Goal: Communication & Community: Participate in discussion

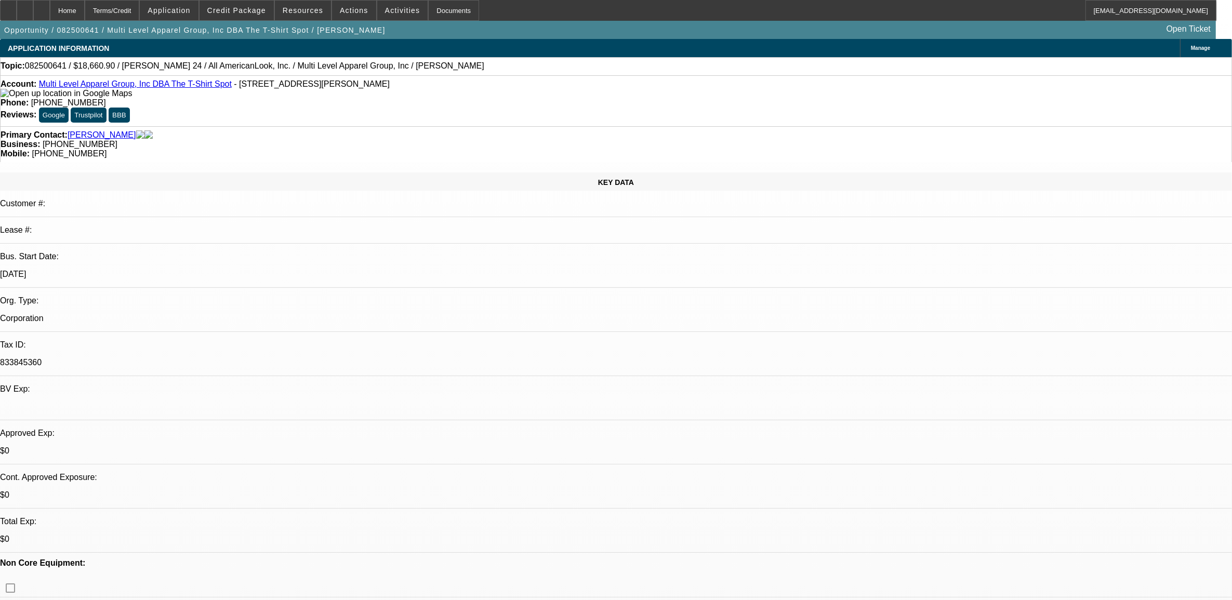
select select "0"
select select "0.1"
select select "0"
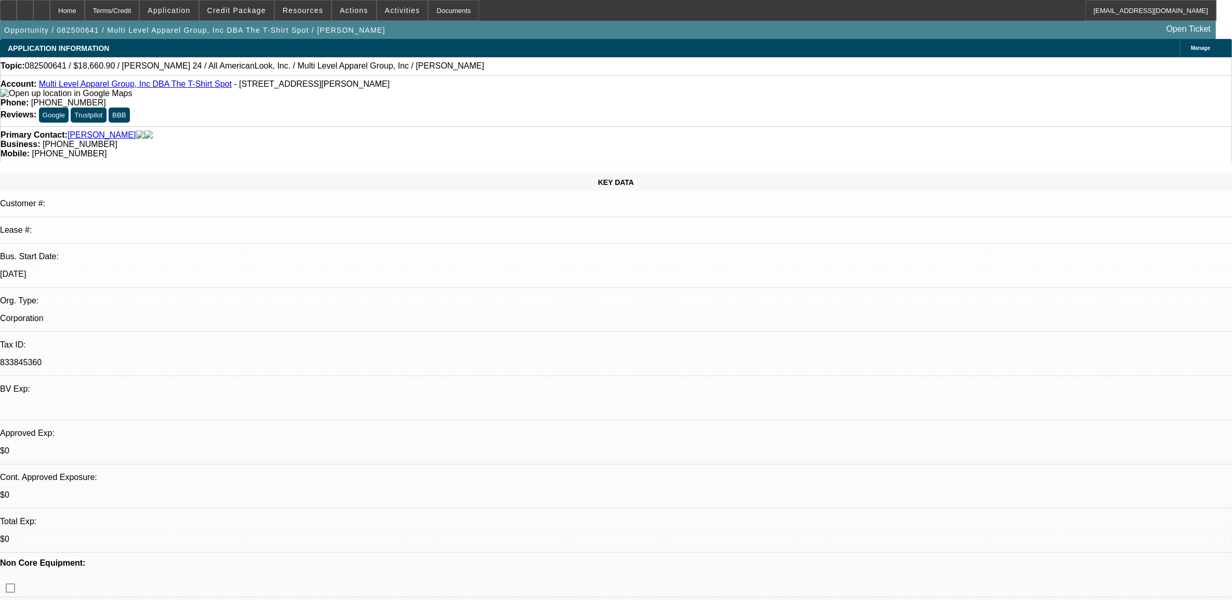
select select "0.1"
select select "1"
select select "4"
select select "1"
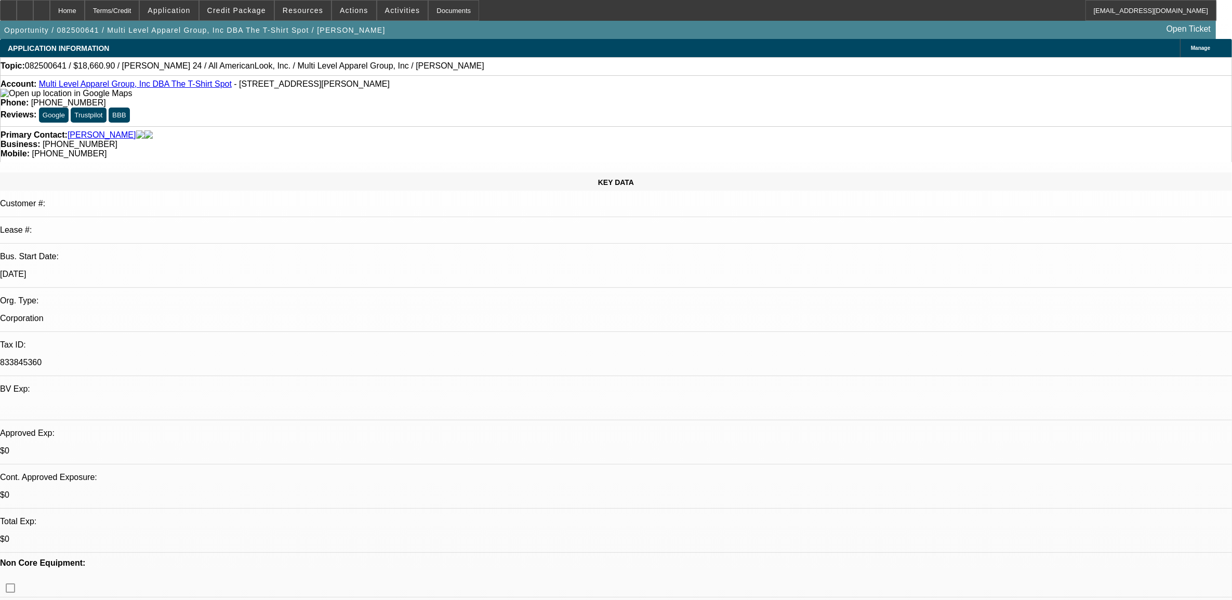
select select "1"
select select "4"
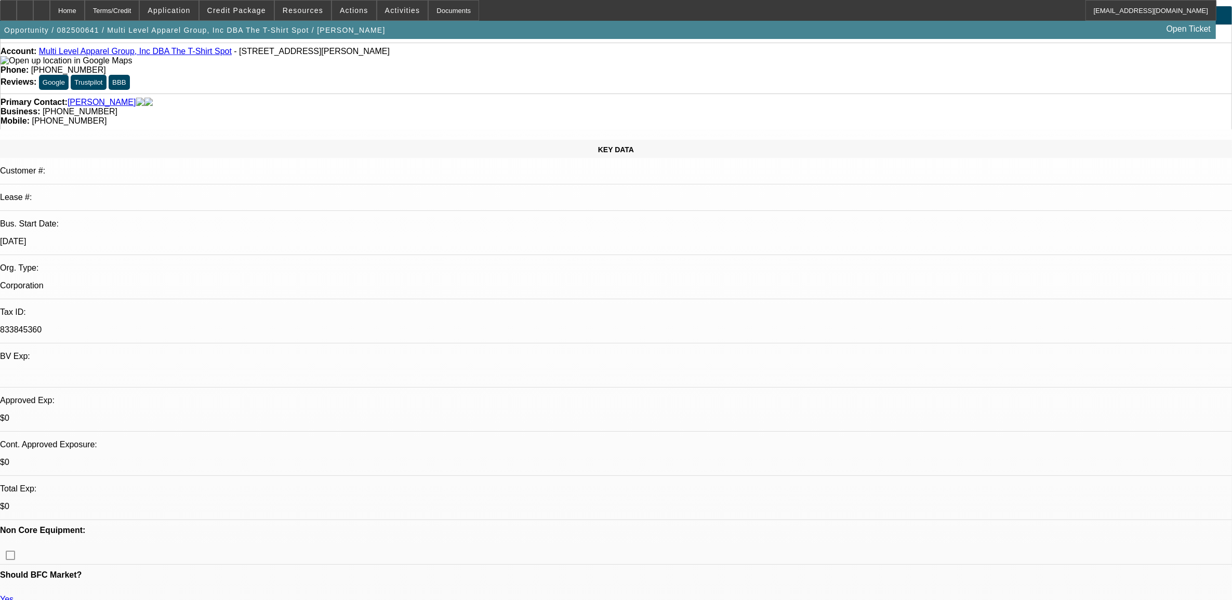
scroll to position [130, 0]
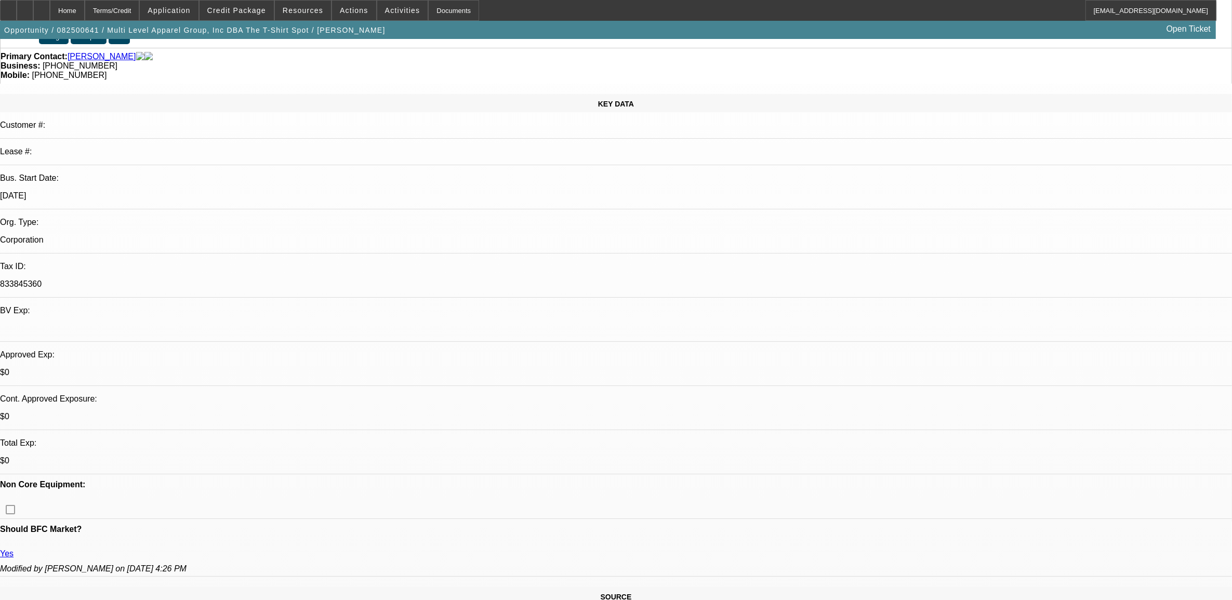
scroll to position [0, 0]
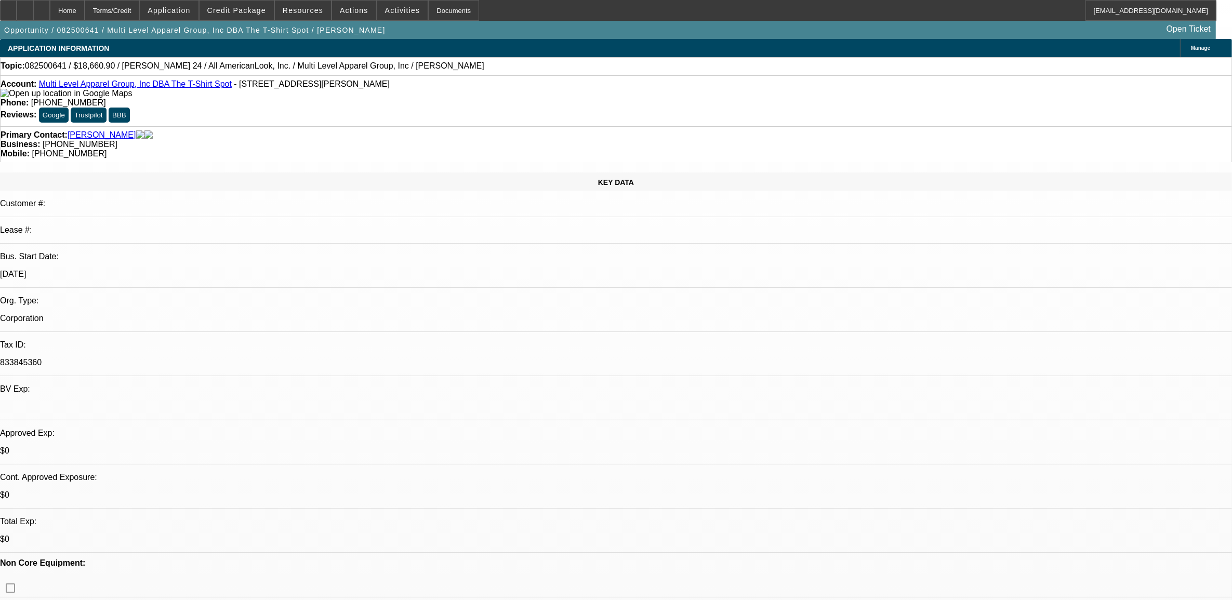
drag, startPoint x: 1009, startPoint y: 115, endPoint x: 1011, endPoint y: 126, distance: 11.5
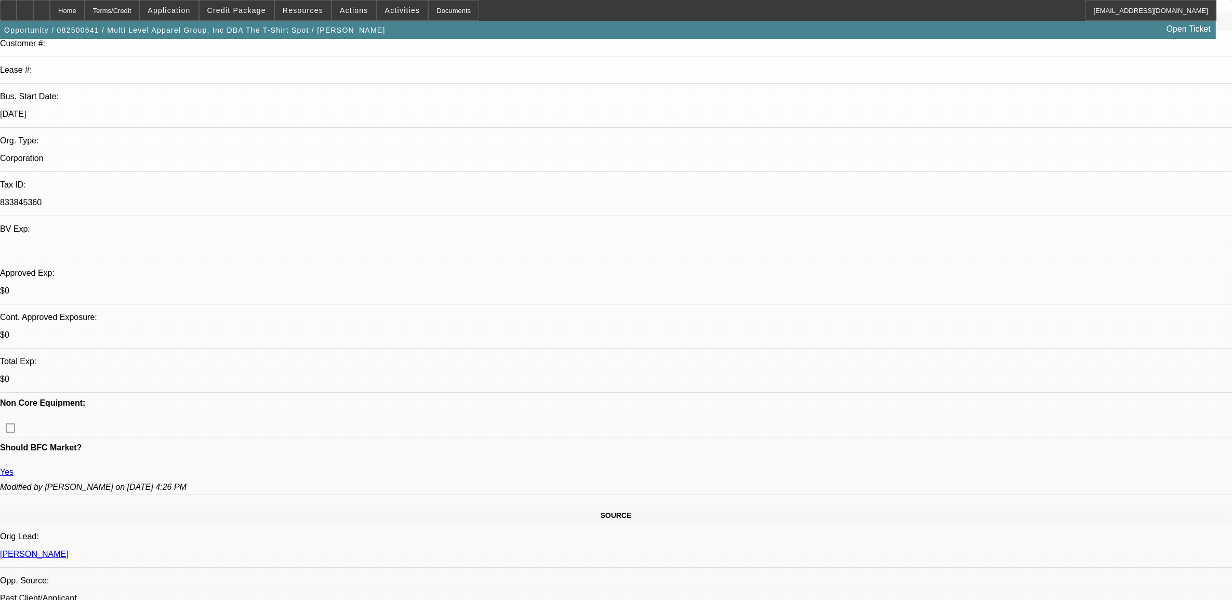
scroll to position [130, 0]
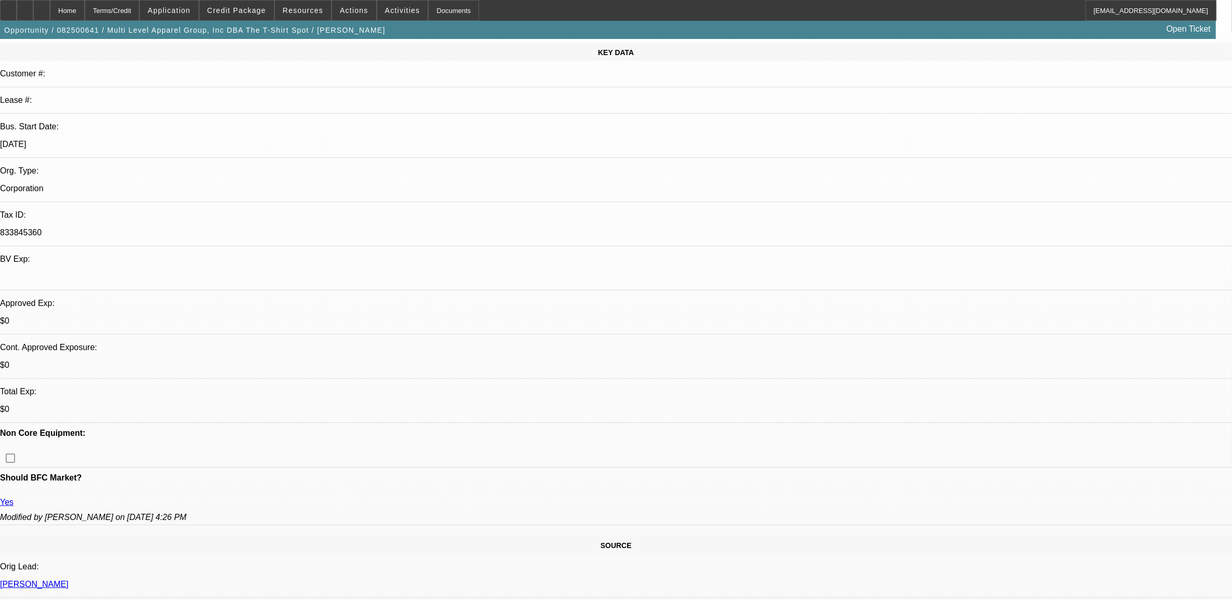
drag, startPoint x: 871, startPoint y: 112, endPoint x: 983, endPoint y: 92, distance: 113.9
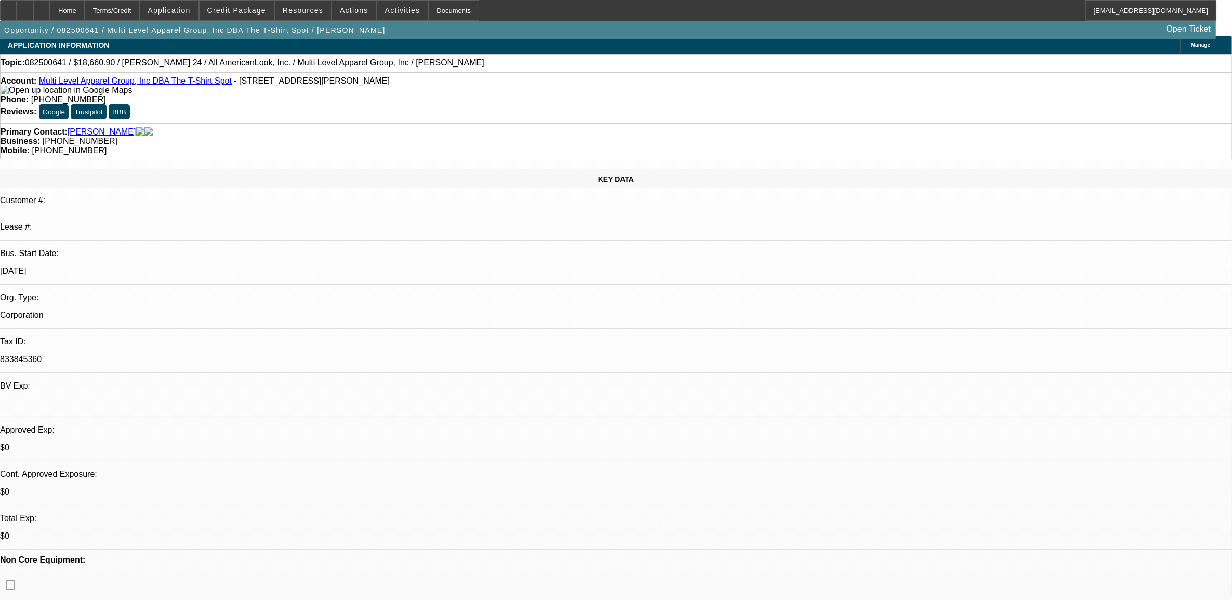
scroll to position [0, 0]
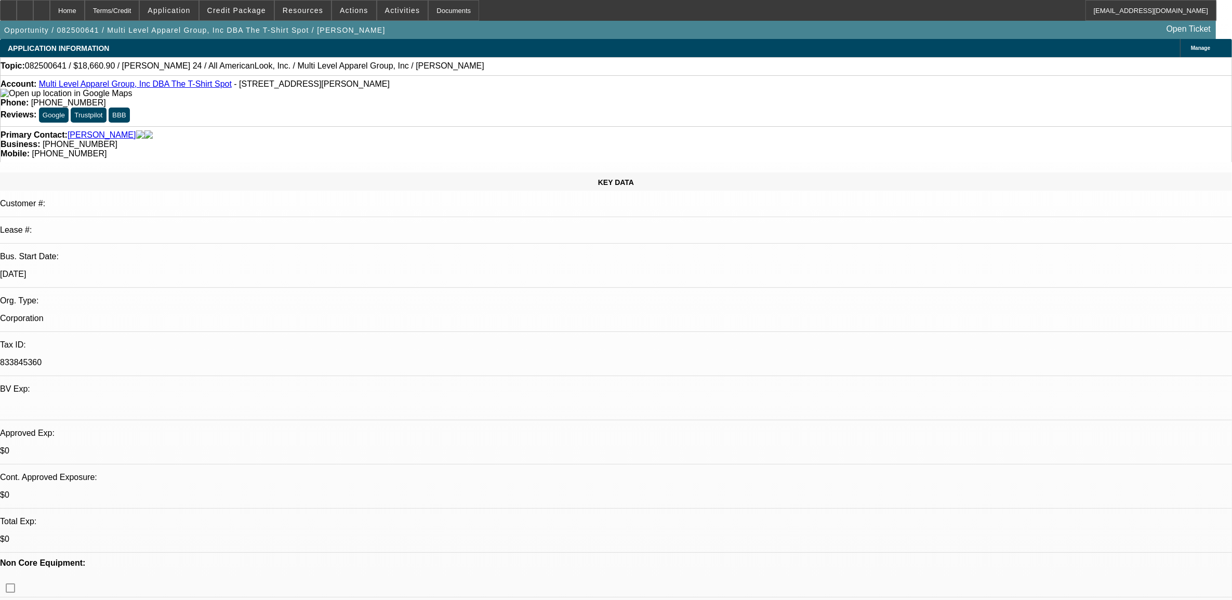
drag, startPoint x: 978, startPoint y: 234, endPoint x: 986, endPoint y: 245, distance: 14.1
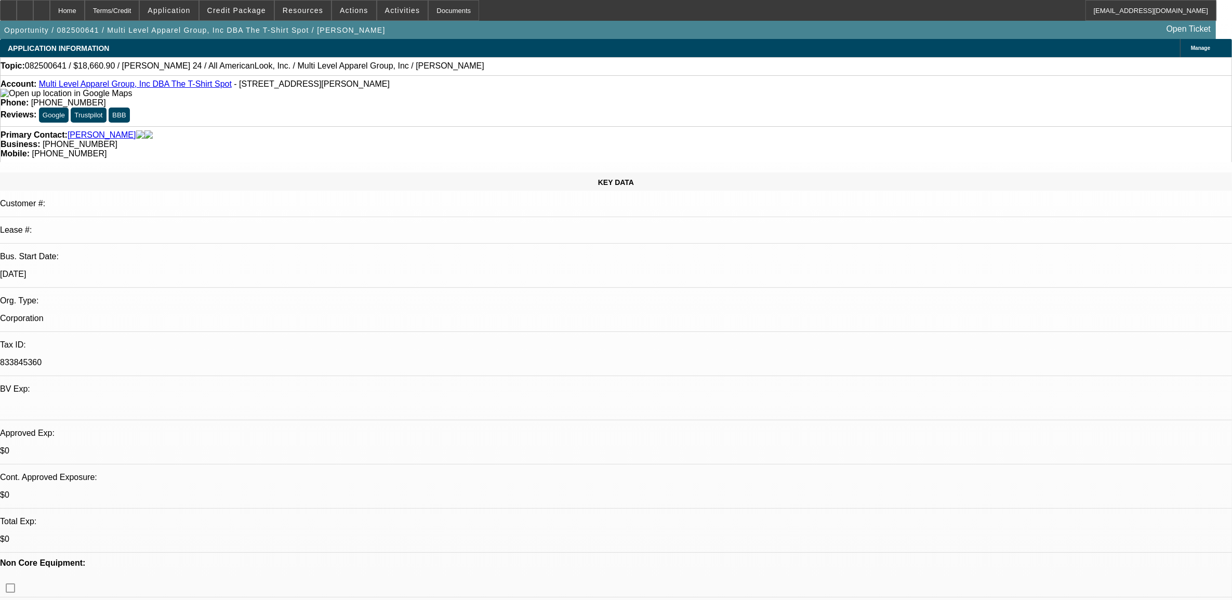
drag, startPoint x: 1009, startPoint y: 256, endPoint x: 1008, endPoint y: 248, distance: 8.3
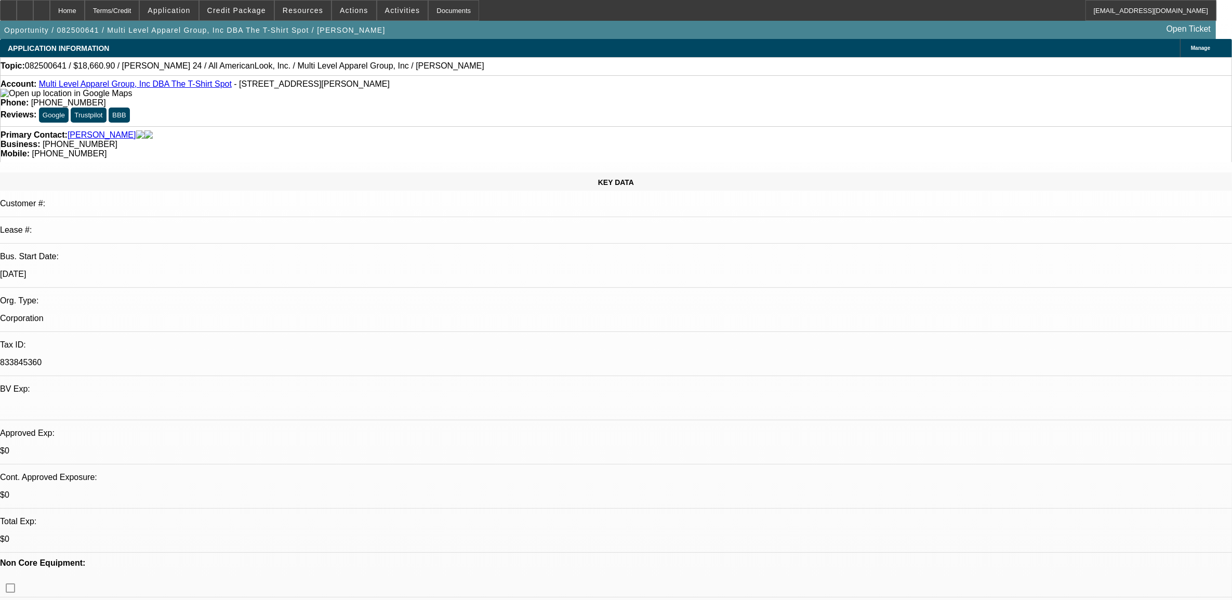
drag, startPoint x: 994, startPoint y: 223, endPoint x: 988, endPoint y: 229, distance: 7.7
drag, startPoint x: 988, startPoint y: 229, endPoint x: 928, endPoint y: 165, distance: 87.1
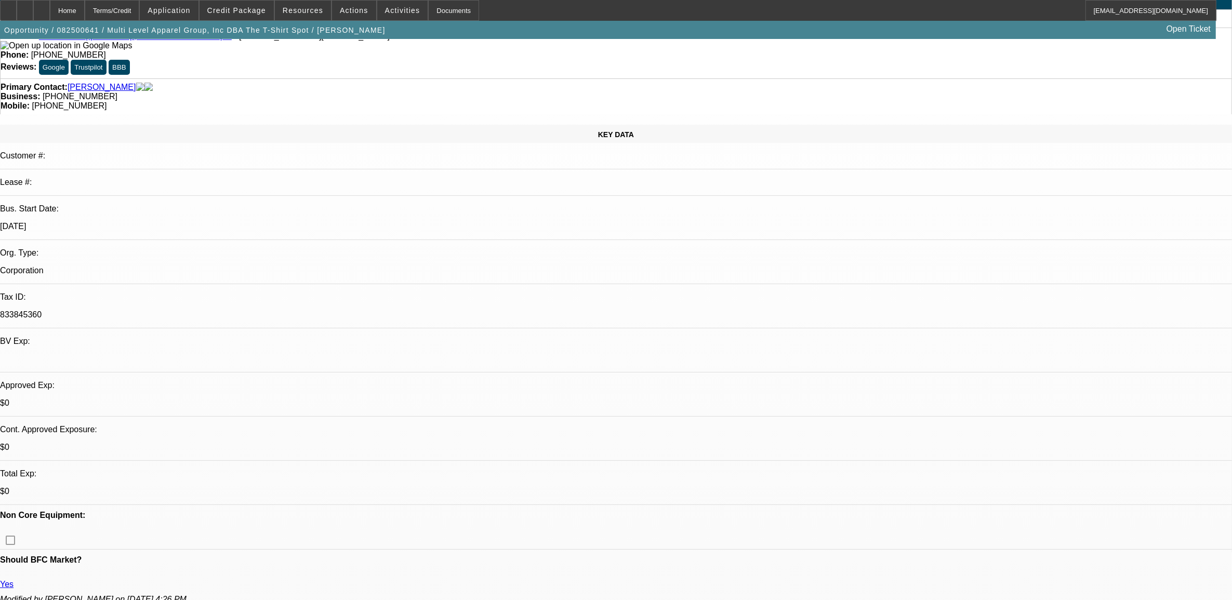
scroll to position [0, 0]
